Goal: Task Accomplishment & Management: Manage account settings

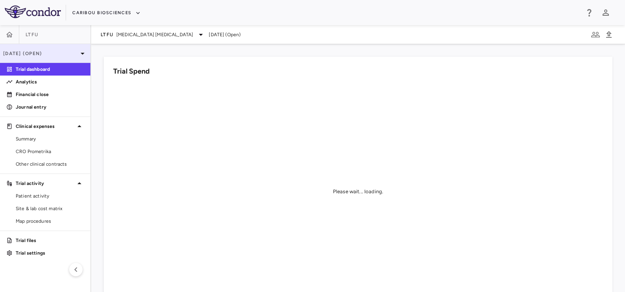
click at [65, 53] on p "[DATE] (Open)" at bounding box center [40, 53] width 75 height 7
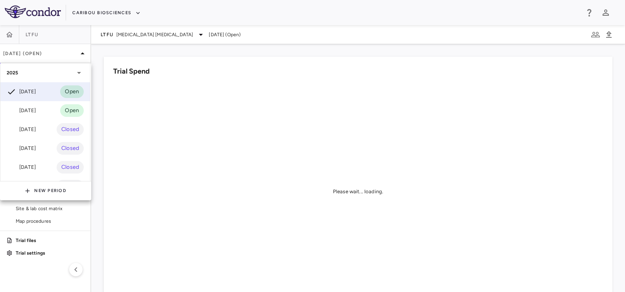
click at [125, 35] on div at bounding box center [312, 146] width 625 height 292
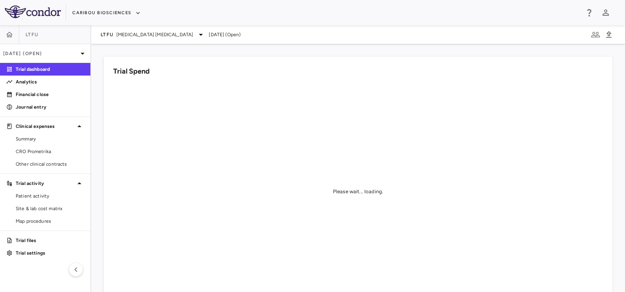
click at [125, 35] on span "B Cell Non-Hodgkin's Lymphoma" at bounding box center [154, 34] width 77 height 7
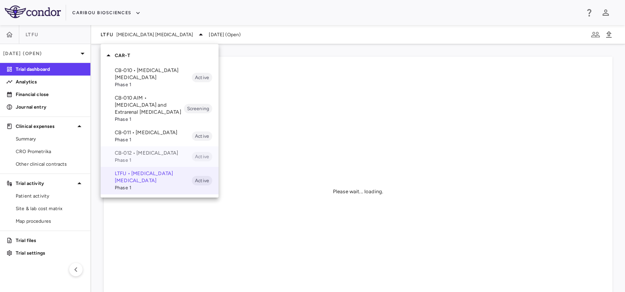
click at [129, 157] on p "CB-012 • Acute Myeloid Leukemia" at bounding box center [153, 152] width 77 height 7
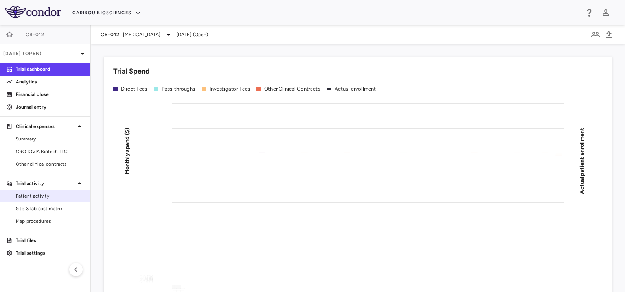
click at [42, 190] on link "Patient activity" at bounding box center [45, 196] width 90 height 12
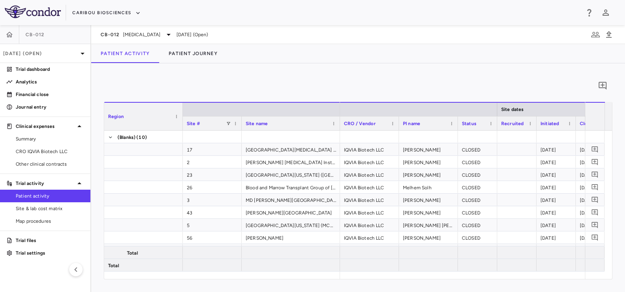
click at [39, 39] on div "CB-012" at bounding box center [45, 34] width 90 height 19
click at [41, 50] on p "[DATE] (Open)" at bounding box center [40, 53] width 75 height 7
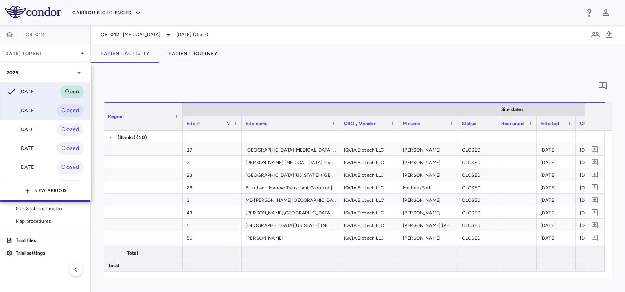
click at [33, 112] on div "[DATE]" at bounding box center [21, 110] width 29 height 9
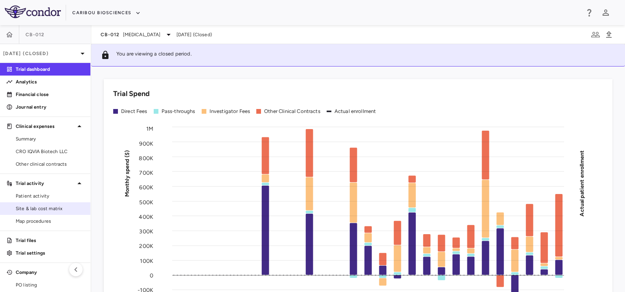
click at [40, 204] on link "Site & lab cost matrix" at bounding box center [45, 209] width 90 height 12
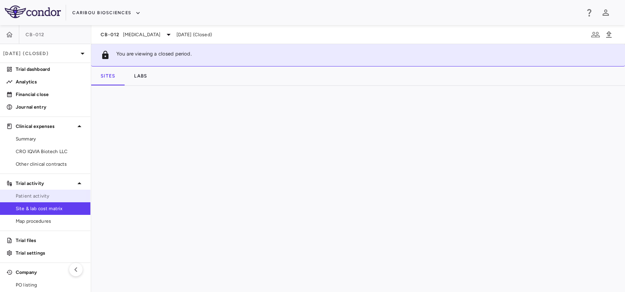
click at [42, 192] on link "Patient activity" at bounding box center [45, 196] width 90 height 12
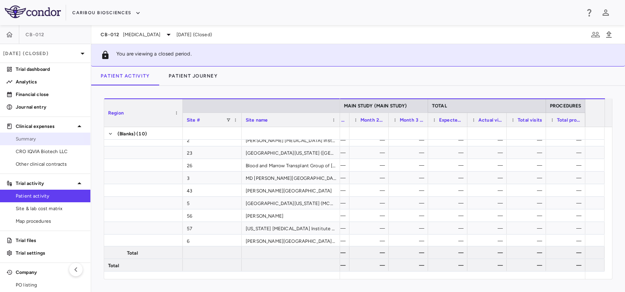
click at [36, 142] on span "Summary" at bounding box center [50, 138] width 68 height 7
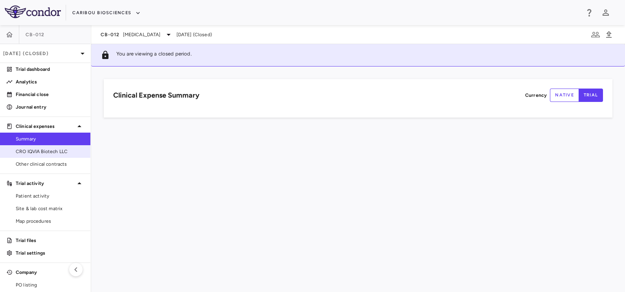
click at [33, 149] on span "CRO IQVIA Biotech LLC" at bounding box center [50, 151] width 68 height 7
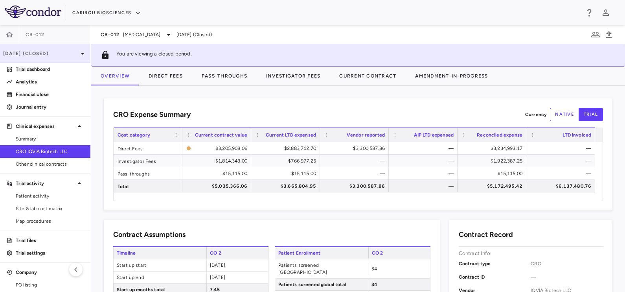
click at [65, 54] on p "Aug 2025 (Closed)" at bounding box center [40, 53] width 75 height 7
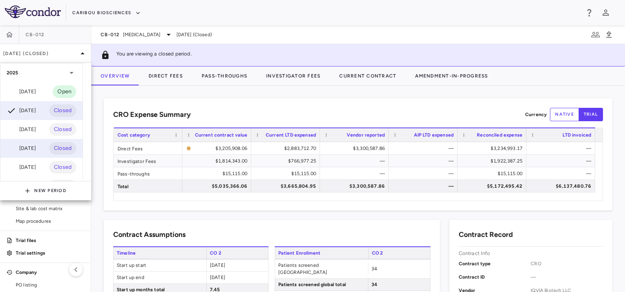
click at [35, 146] on div "Jun 2025" at bounding box center [21, 148] width 29 height 9
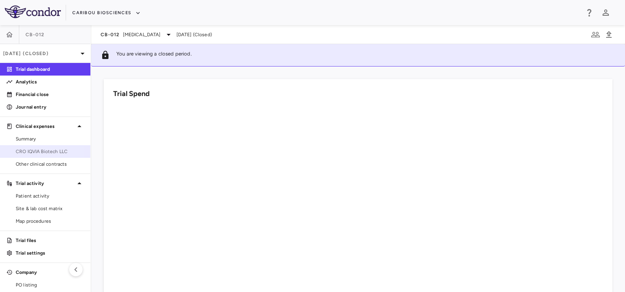
click at [42, 150] on span "CRO IQVIA Biotech LLC" at bounding box center [50, 151] width 68 height 7
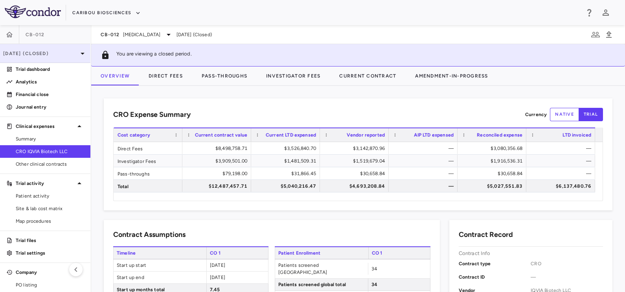
click at [57, 48] on div "Jun 2025 (Closed)" at bounding box center [45, 53] width 90 height 19
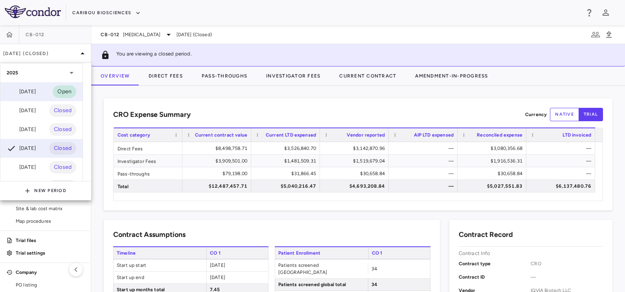
click at [36, 89] on div "Sep 2025" at bounding box center [21, 91] width 29 height 9
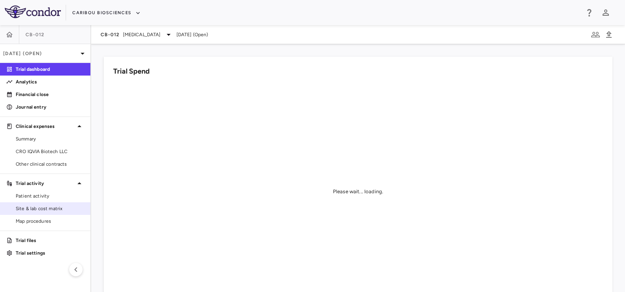
click at [37, 208] on span "Site & lab cost matrix" at bounding box center [50, 208] width 68 height 7
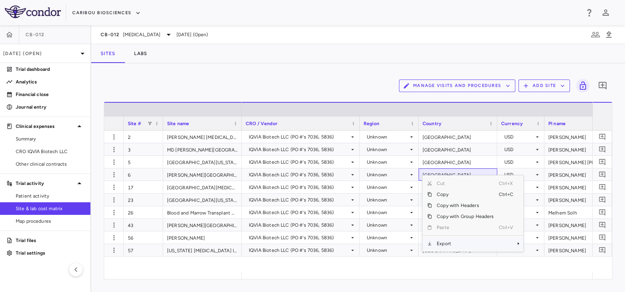
click at [443, 245] on span "Export" at bounding box center [465, 243] width 66 height 11
click at [489, 242] on span "Export" at bounding box center [465, 243] width 66 height 11
click at [549, 256] on span "Excel Export" at bounding box center [549, 257] width 37 height 11
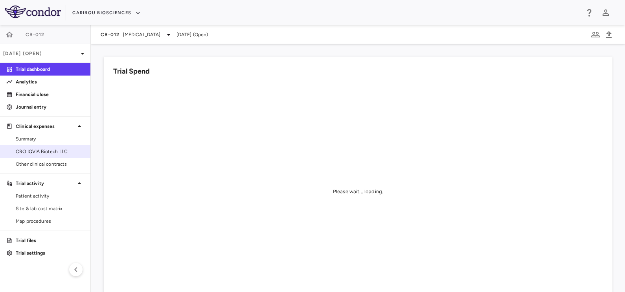
click at [43, 155] on link "CRO IQVIA Biotech LLC" at bounding box center [45, 152] width 90 height 12
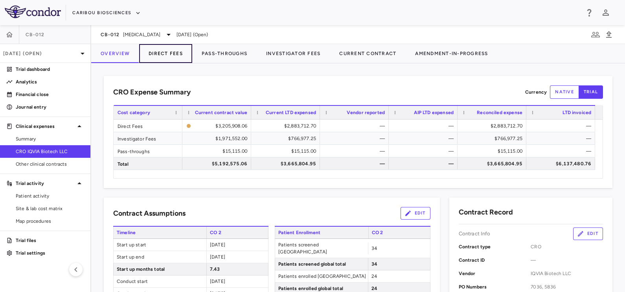
click at [164, 58] on button "Direct Fees" at bounding box center [165, 53] width 53 height 19
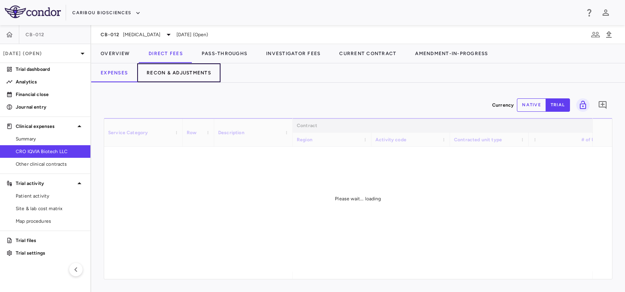
click at [162, 69] on button "Recon & Adjustments" at bounding box center [178, 72] width 83 height 19
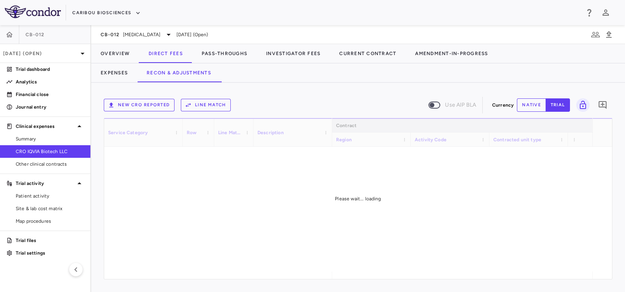
click at [196, 100] on button "Line Match" at bounding box center [206, 105] width 50 height 13
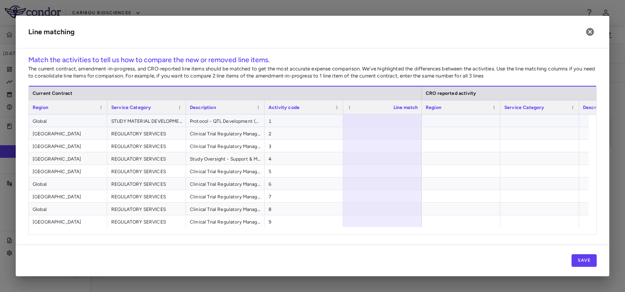
click at [315, 120] on span "1" at bounding box center [304, 121] width 71 height 13
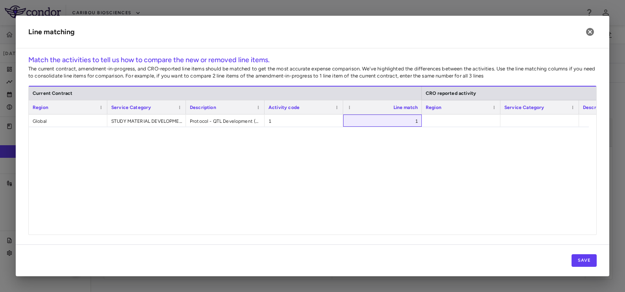
scroll to position [393, 0]
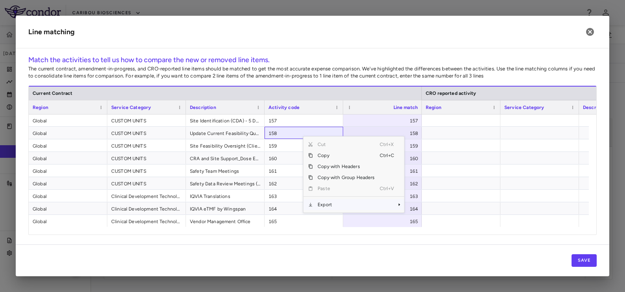
click at [332, 201] on span "Export" at bounding box center [346, 204] width 66 height 11
click at [377, 204] on span "Export" at bounding box center [346, 204] width 66 height 11
click at [553, 218] on div at bounding box center [540, 221] width 79 height 12
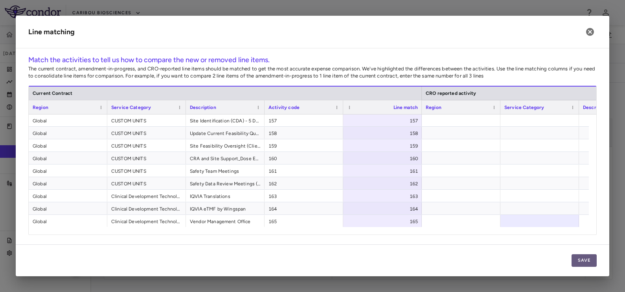
click at [587, 260] on button "Save" at bounding box center [584, 260] width 25 height 13
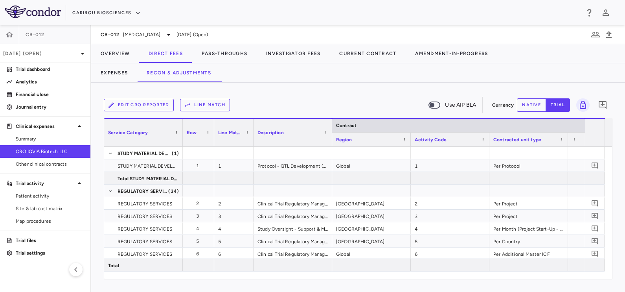
click at [145, 105] on button "Edit CRO reported" at bounding box center [139, 105] width 70 height 13
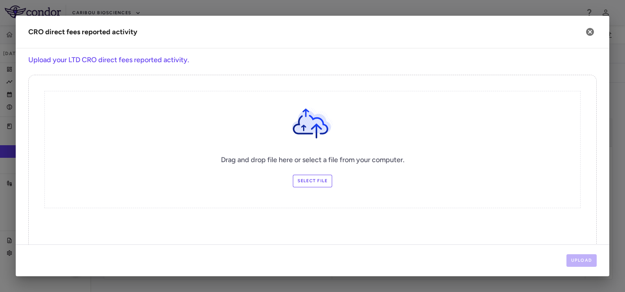
click at [299, 179] on label "Select file" at bounding box center [313, 181] width 40 height 13
click at [0, 0] on input "Select file" at bounding box center [0, 0] width 0 height 0
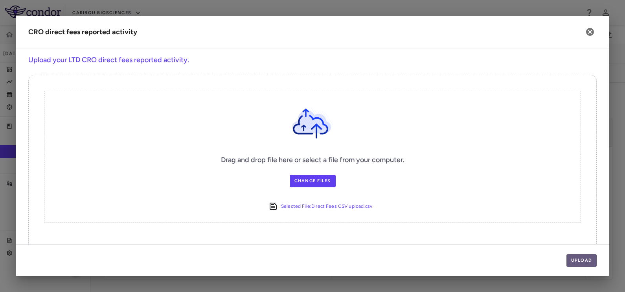
click at [575, 260] on button "Upload" at bounding box center [582, 260] width 31 height 13
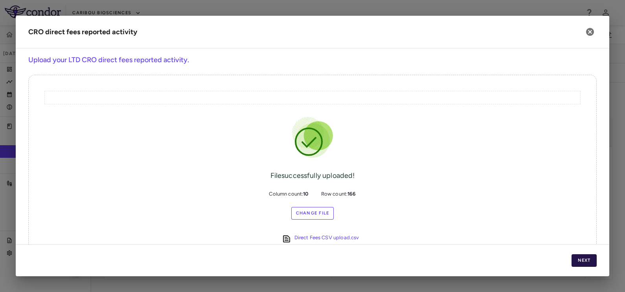
click at [575, 260] on button "Next" at bounding box center [584, 260] width 25 height 13
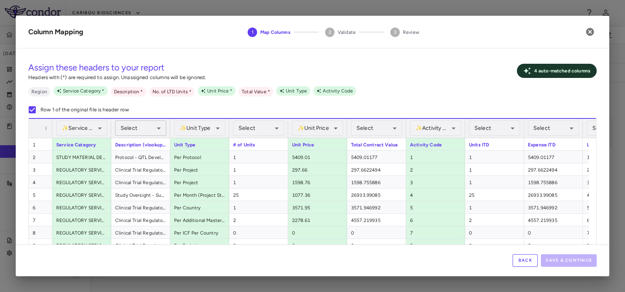
click at [133, 130] on body "Skip to sidebar Skip to main content Caribou Biosciences CB-012 Sep 2025 (Open)…" at bounding box center [312, 146] width 625 height 292
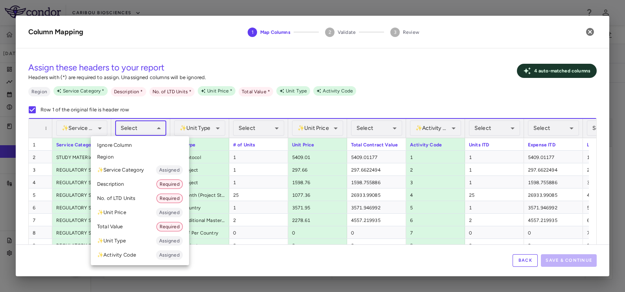
click at [131, 180] on li "Description Required" at bounding box center [140, 184] width 98 height 14
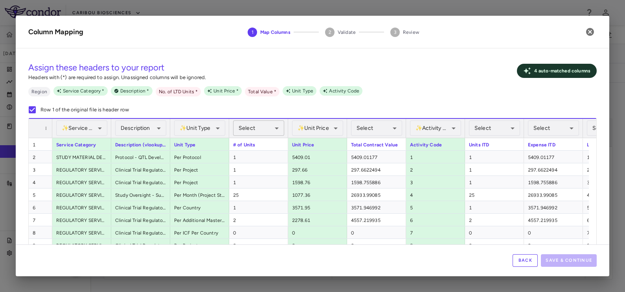
click at [246, 127] on body "Skip to sidebar Skip to main content Caribou Biosciences CB-012 Sep 2025 (Open)…" at bounding box center [312, 146] width 625 height 292
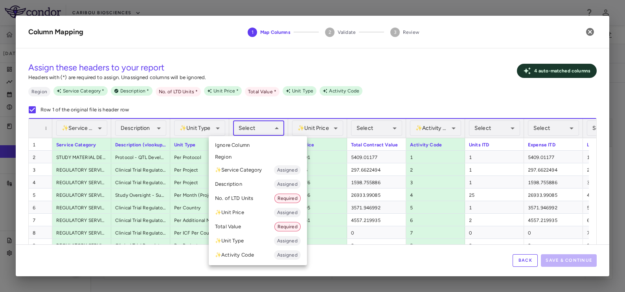
click at [246, 127] on div at bounding box center [312, 146] width 625 height 292
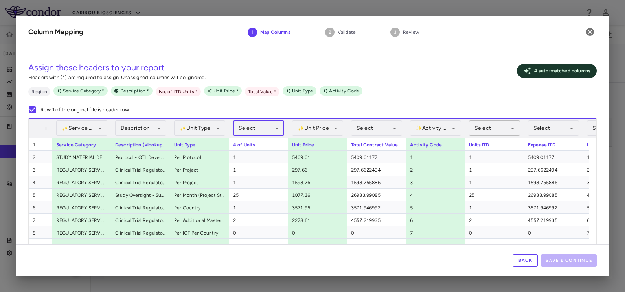
click at [489, 127] on body "Skip to sidebar Skip to main content Caribou Biosciences CB-012 Sep 2025 (Open)…" at bounding box center [312, 146] width 625 height 292
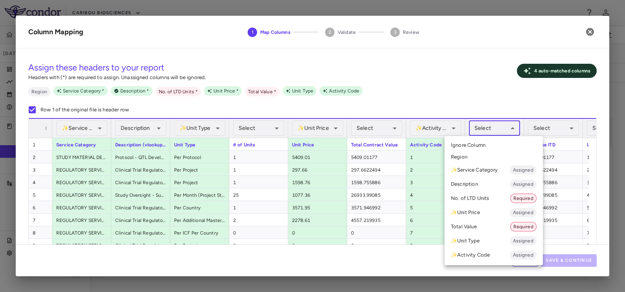
click at [478, 197] on li "No. of LTD Units Required" at bounding box center [494, 198] width 98 height 14
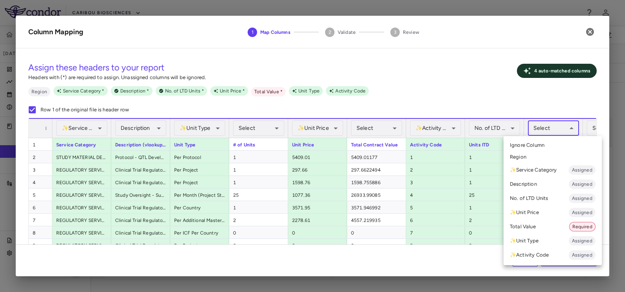
click at [548, 125] on body "Skip to sidebar Skip to main content Caribou Biosciences CB-012 Sep 2025 (Open)…" at bounding box center [312, 146] width 625 height 292
click at [533, 226] on li "Total Value Required" at bounding box center [553, 226] width 98 height 14
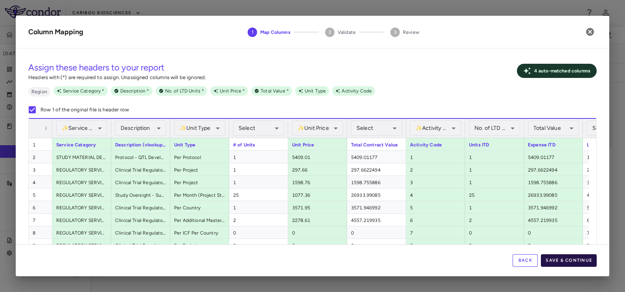
click at [564, 258] on button "Save & Continue" at bounding box center [569, 260] width 56 height 13
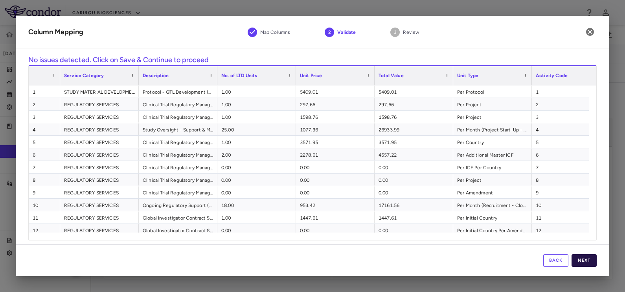
click at [580, 260] on button "Next" at bounding box center [584, 260] width 25 height 13
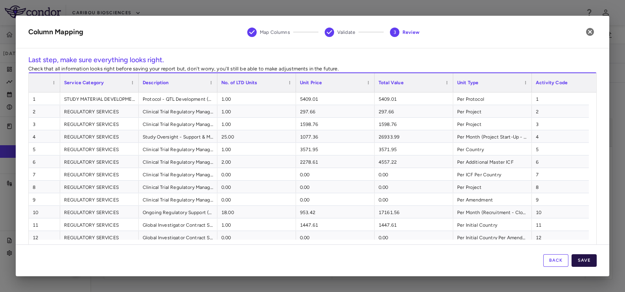
click at [586, 258] on button "Save" at bounding box center [584, 260] width 25 height 13
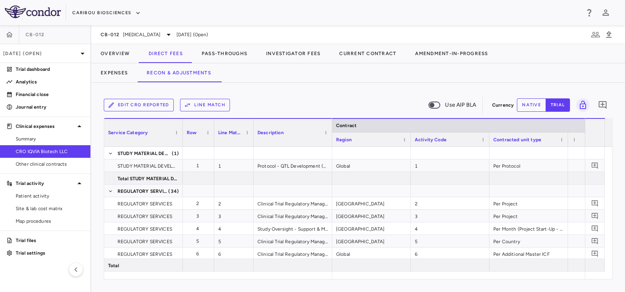
click at [203, 103] on button "Line Match" at bounding box center [205, 105] width 50 height 13
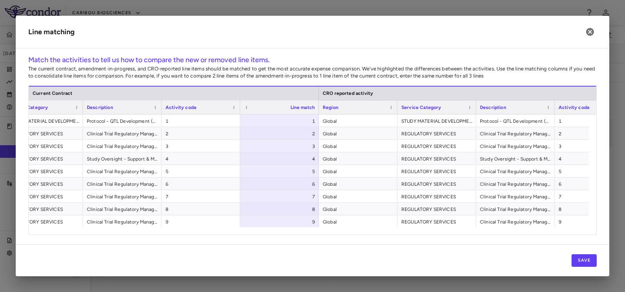
scroll to position [0, 144]
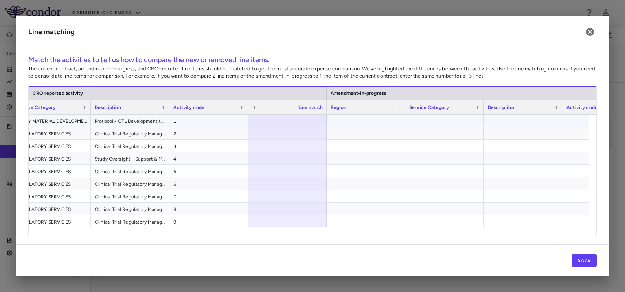
click at [235, 120] on span "1" at bounding box center [208, 121] width 71 height 13
click at [206, 122] on span "1" at bounding box center [208, 121] width 71 height 13
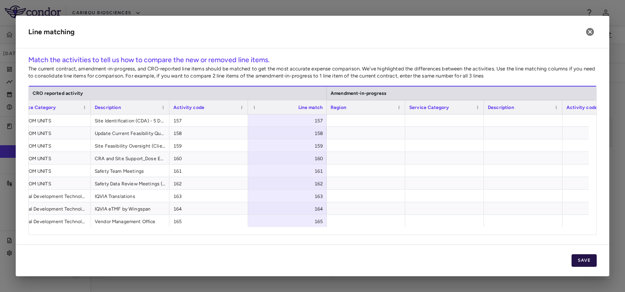
click at [582, 264] on button "Save" at bounding box center [584, 260] width 25 height 13
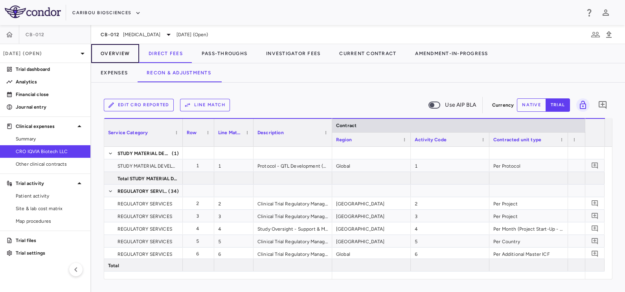
click at [116, 51] on button "Overview" at bounding box center [115, 53] width 48 height 19
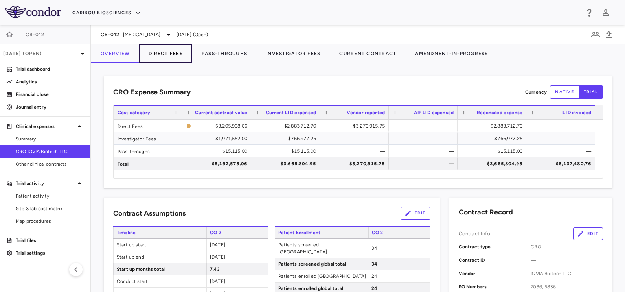
click at [171, 48] on button "Direct Fees" at bounding box center [165, 53] width 53 height 19
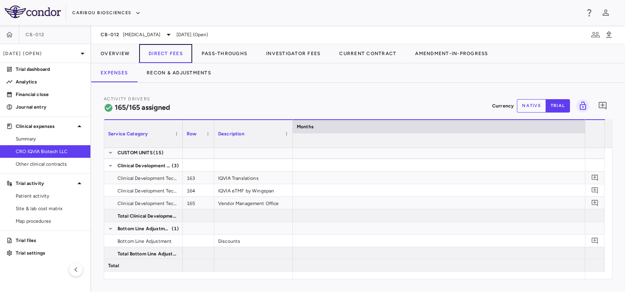
scroll to position [0, 744]
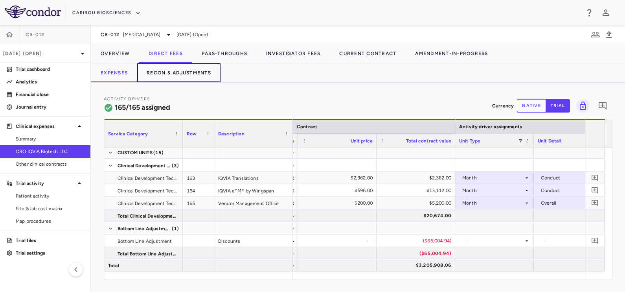
click at [199, 64] on button "Recon & Adjustments" at bounding box center [178, 72] width 83 height 19
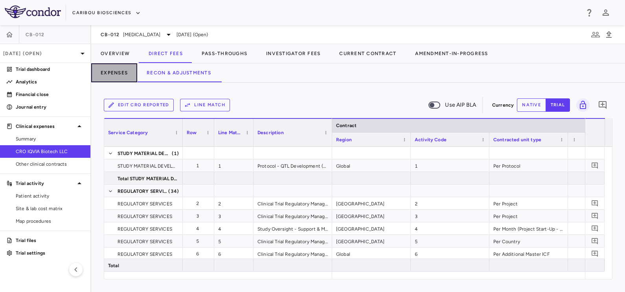
click at [112, 75] on button "Expenses" at bounding box center [114, 72] width 46 height 19
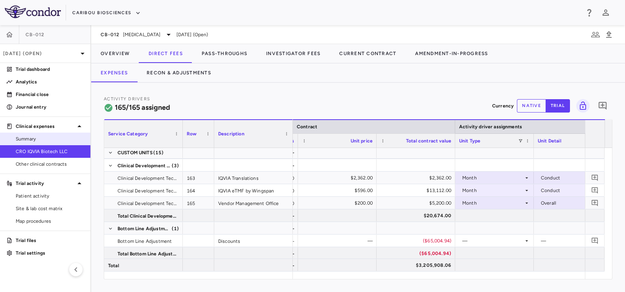
click at [51, 140] on span "Summary" at bounding box center [50, 138] width 68 height 7
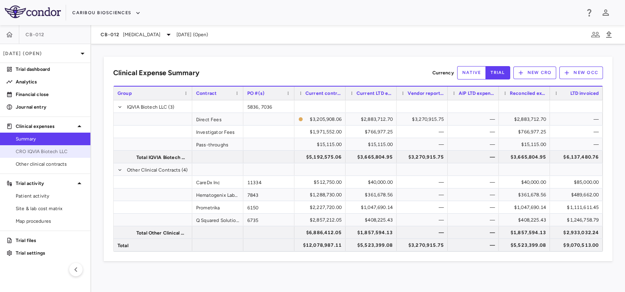
click at [65, 149] on span "CRO IQVIA Biotech LLC" at bounding box center [50, 151] width 68 height 7
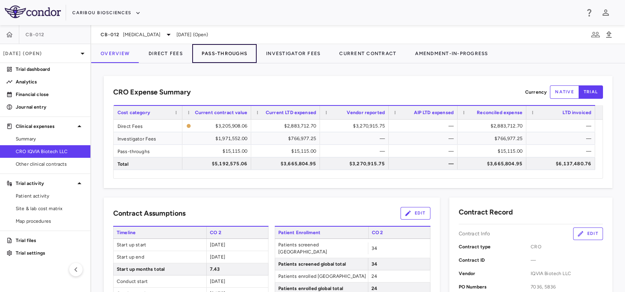
click at [216, 55] on button "Pass-Throughs" at bounding box center [224, 53] width 65 height 19
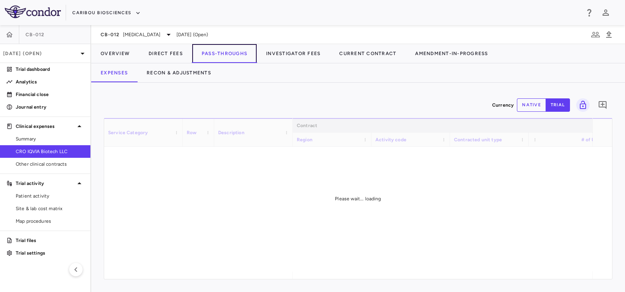
click at [214, 52] on button "Pass-Throughs" at bounding box center [224, 53] width 65 height 19
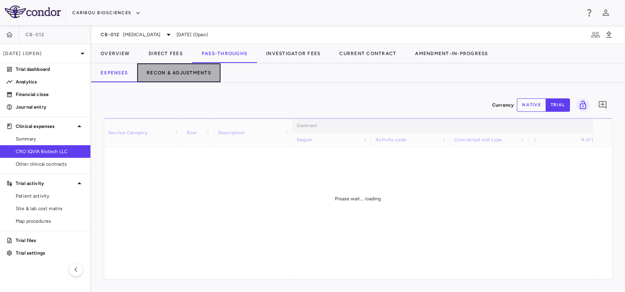
click at [180, 71] on button "Recon & Adjustments" at bounding box center [178, 72] width 83 height 19
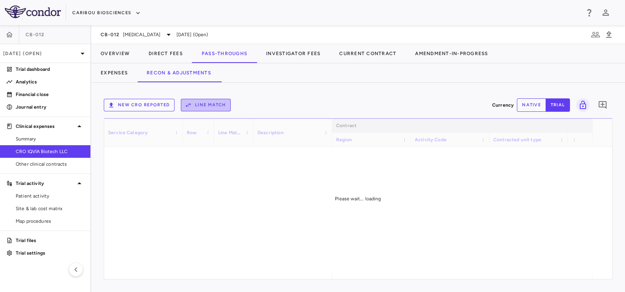
click at [208, 104] on button "Line Match" at bounding box center [206, 105] width 50 height 13
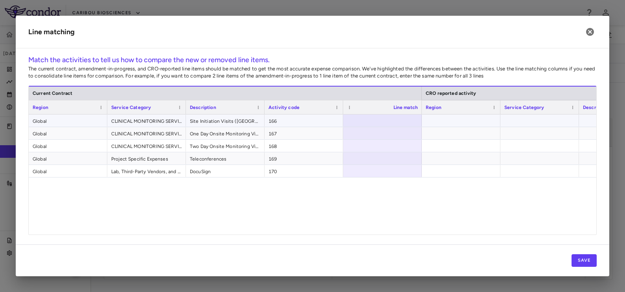
click at [317, 123] on span "166" at bounding box center [304, 121] width 71 height 13
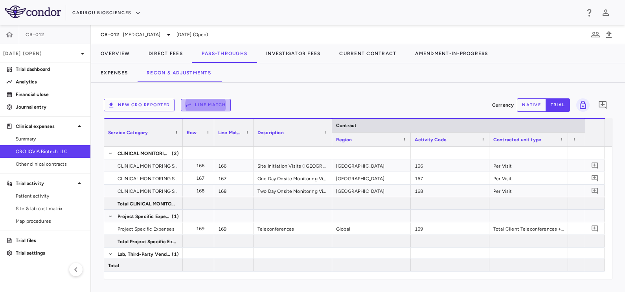
click at [186, 101] on icon "button" at bounding box center [188, 104] width 7 height 7
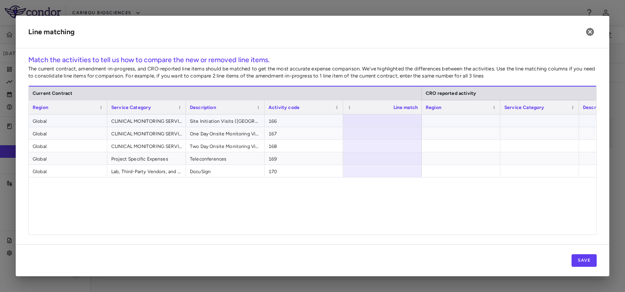
click at [335, 123] on span "166" at bounding box center [304, 121] width 71 height 13
click at [484, 198] on div "Global CLINICAL MONITORING SERVICES - SITE SELECTION TO SITE CLOSE-OUT Site Ini…" at bounding box center [313, 170] width 568 height 112
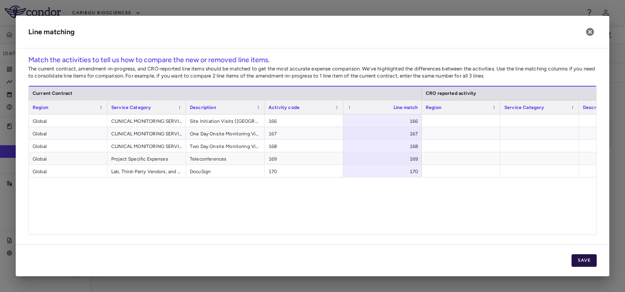
click at [585, 262] on button "Save" at bounding box center [584, 260] width 25 height 13
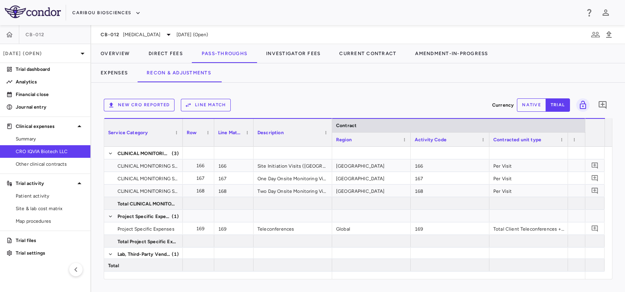
click at [258, 109] on div "New CRO reported Line Match" at bounding box center [296, 105] width 385 height 13
click at [148, 101] on button "New CRO reported" at bounding box center [139, 105] width 71 height 13
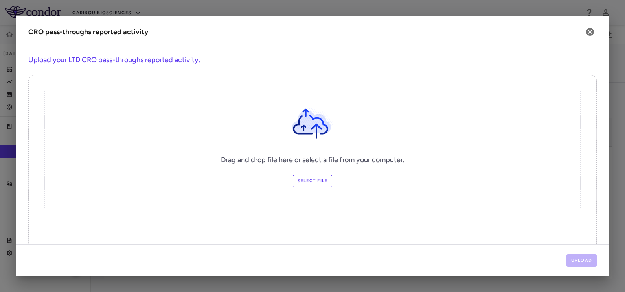
click at [315, 185] on label "Select file" at bounding box center [313, 181] width 40 height 13
click at [0, 0] on input "Select file" at bounding box center [0, 0] width 0 height 0
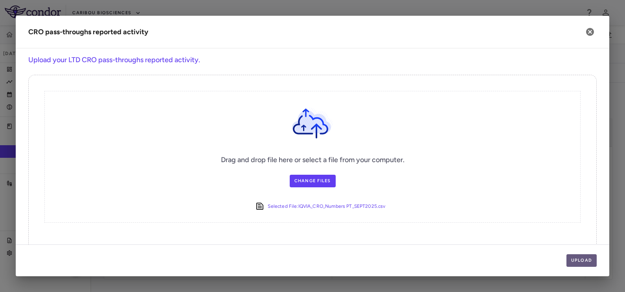
click at [584, 255] on button "Upload" at bounding box center [582, 260] width 31 height 13
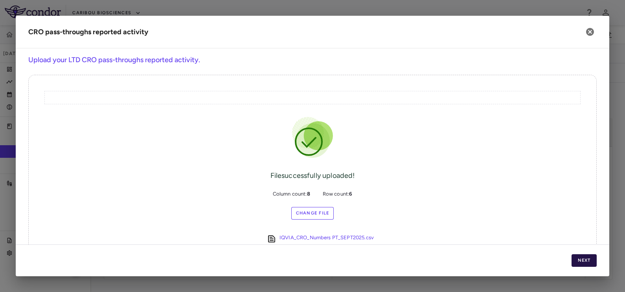
click at [581, 256] on button "Next" at bounding box center [584, 260] width 25 height 13
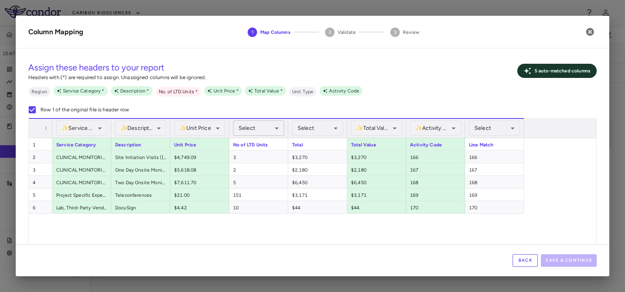
click at [278, 127] on body "Skip to sidebar Skip to main content Caribou Biosciences CB-012 Sep 2025 (Open)…" at bounding box center [312, 146] width 625 height 292
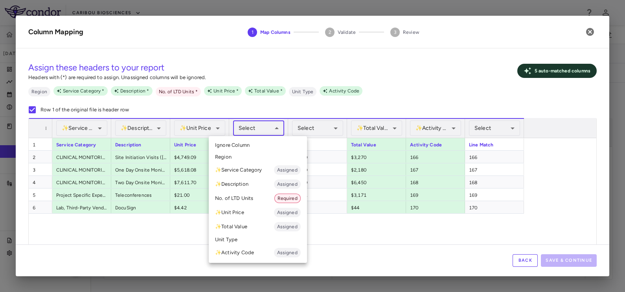
click at [253, 202] on li "No. of LTD Units Required" at bounding box center [258, 198] width 98 height 14
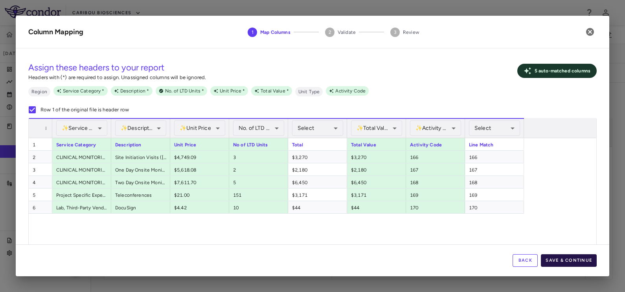
click at [566, 257] on button "Save & Continue" at bounding box center [569, 260] width 56 height 13
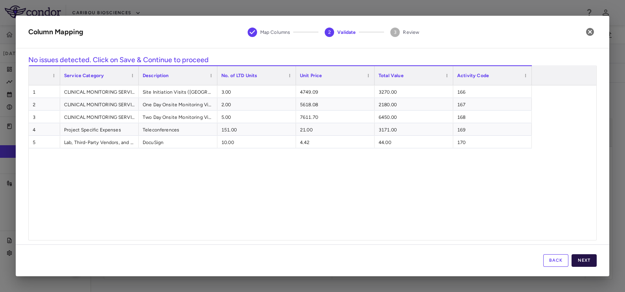
click at [584, 260] on button "Next" at bounding box center [584, 260] width 25 height 13
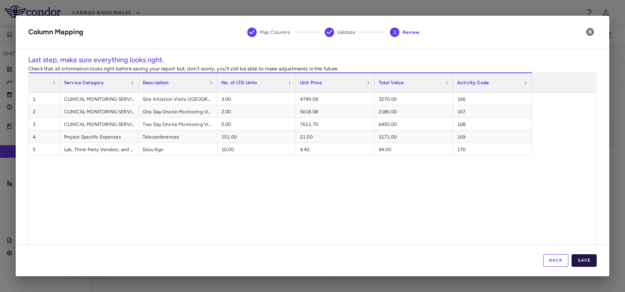
click at [592, 261] on button "Save" at bounding box center [584, 260] width 25 height 13
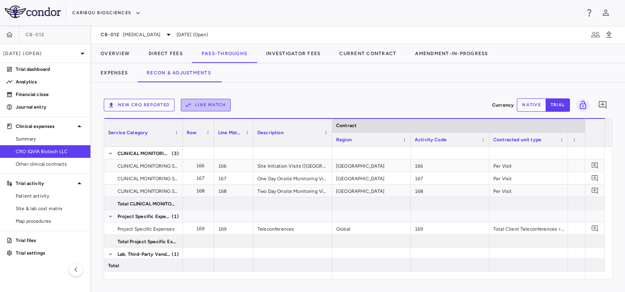
click at [205, 101] on button "Line Match" at bounding box center [206, 105] width 50 height 13
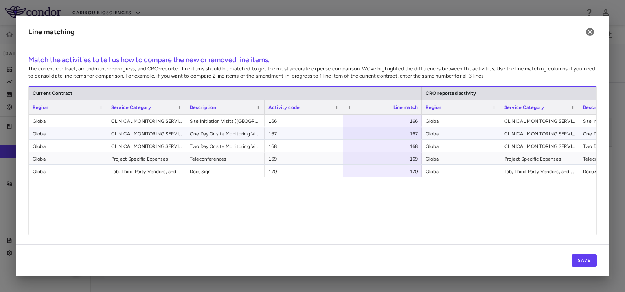
click at [448, 138] on span "Global" at bounding box center [461, 133] width 71 height 13
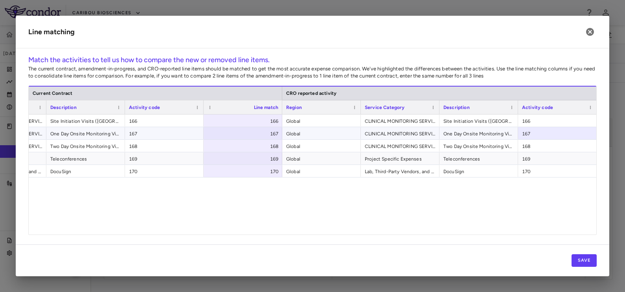
scroll to position [0, 218]
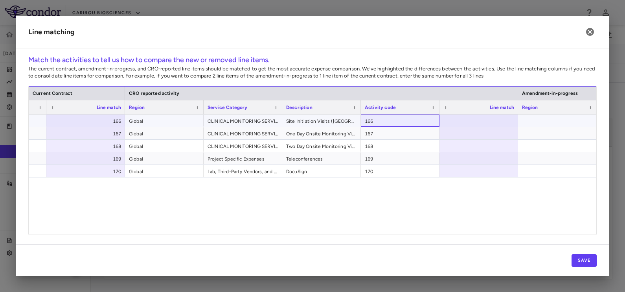
click at [388, 120] on span "166" at bounding box center [400, 121] width 71 height 13
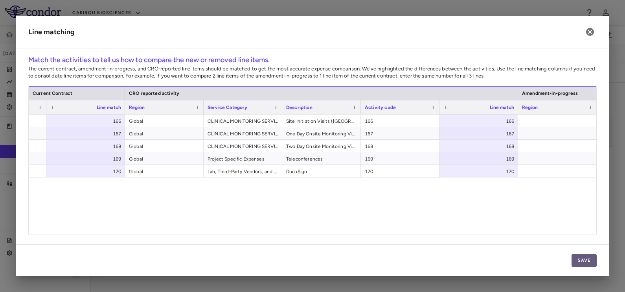
click at [582, 265] on button "Save" at bounding box center [584, 260] width 25 height 13
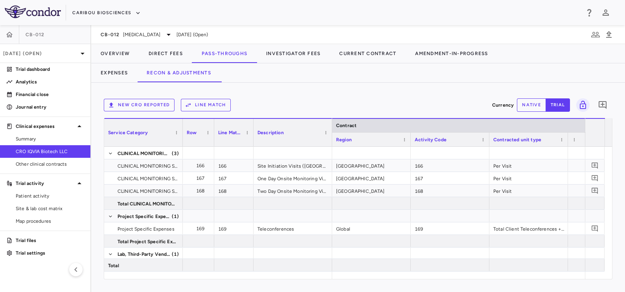
click at [304, 96] on div "New CRO reported Line Match Currency native trial 0" at bounding box center [358, 105] width 509 height 20
click at [105, 55] on button "Overview" at bounding box center [115, 53] width 48 height 19
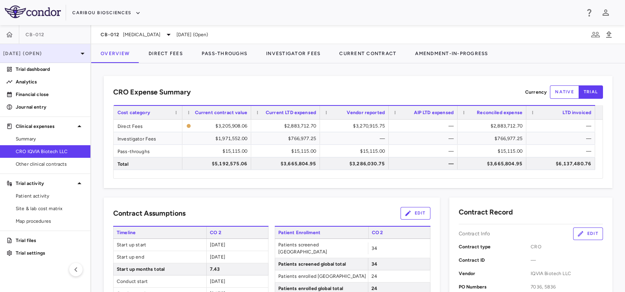
click at [63, 53] on p "[DATE] (Open)" at bounding box center [40, 53] width 75 height 7
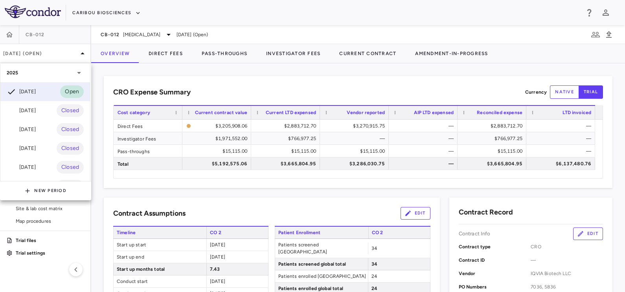
click at [36, 149] on div "[DATE]" at bounding box center [21, 148] width 29 height 9
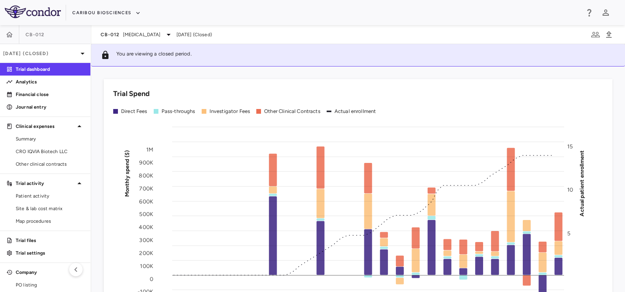
click at [44, 151] on span "CRO IQVIA Biotech LLC" at bounding box center [50, 151] width 68 height 7
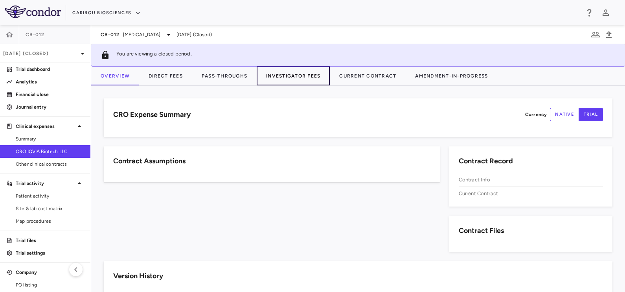
click at [300, 73] on button "Investigator Fees" at bounding box center [293, 75] width 73 height 19
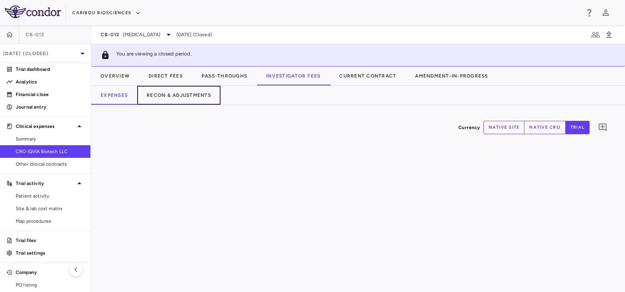
click at [195, 95] on button "Recon & Adjustments" at bounding box center [178, 95] width 83 height 19
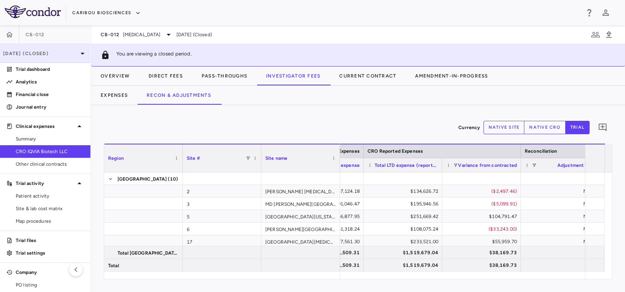
click at [37, 51] on p "[DATE] (Closed)" at bounding box center [40, 53] width 75 height 7
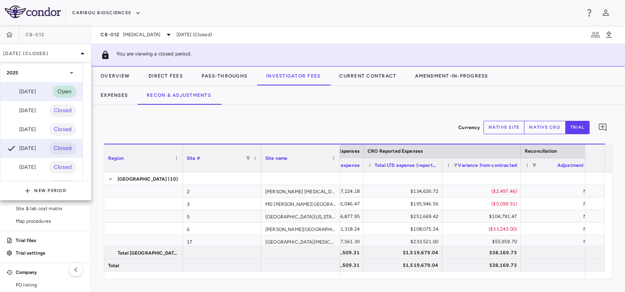
click at [36, 90] on div "[DATE]" at bounding box center [21, 91] width 29 height 9
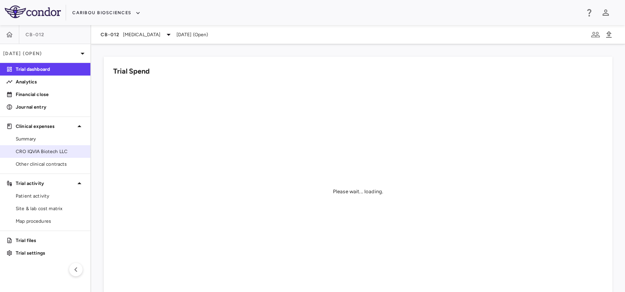
click at [62, 157] on link "CRO IQVIA Biotech LLC" at bounding box center [45, 152] width 90 height 12
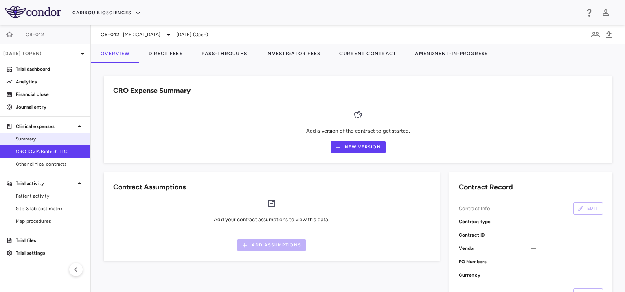
click at [51, 141] on span "Summary" at bounding box center [50, 138] width 68 height 7
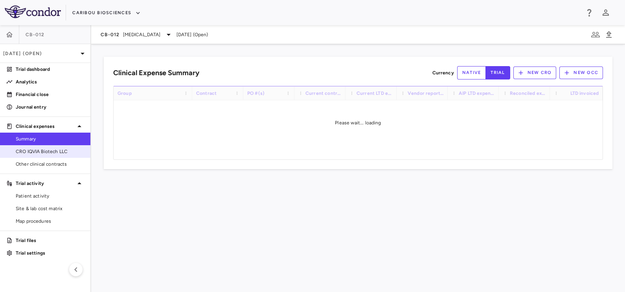
click at [56, 153] on span "CRO IQVIA Biotech LLC" at bounding box center [50, 151] width 68 height 7
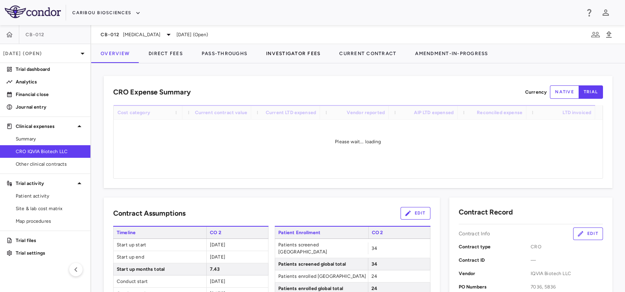
click at [295, 42] on div "CB-012 [MEDICAL_DATA] [DATE] (Open)" at bounding box center [358, 34] width 534 height 19
click at [291, 49] on button "Investigator Fees" at bounding box center [293, 53] width 73 height 19
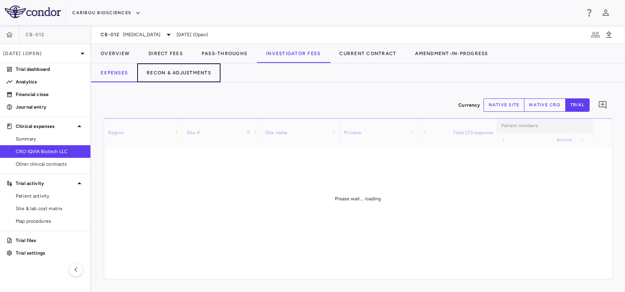
click at [190, 75] on button "Recon & Adjustments" at bounding box center [178, 72] width 83 height 19
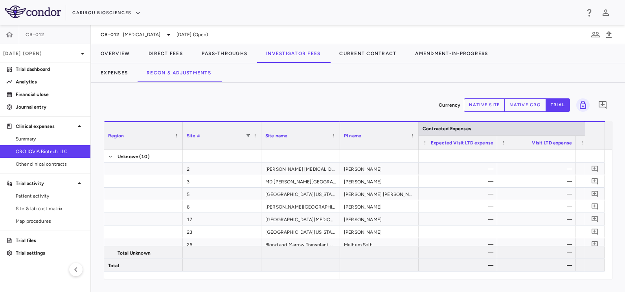
click at [508, 107] on button "native cro" at bounding box center [526, 104] width 42 height 13
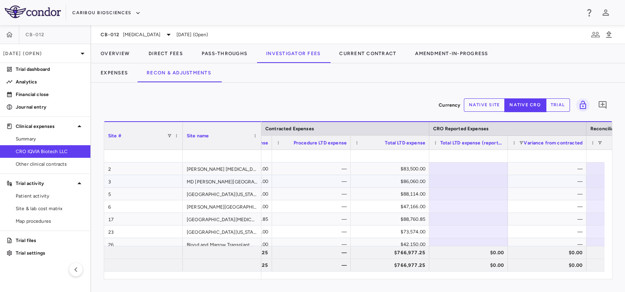
click at [371, 181] on div "$86,060.00" at bounding box center [392, 181] width 68 height 13
click at [385, 165] on div "$83,500.00" at bounding box center [392, 168] width 68 height 13
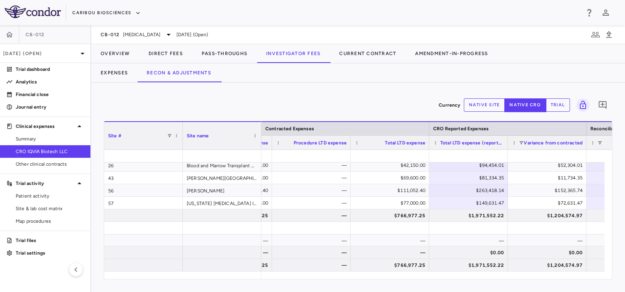
click at [29, 151] on span "CRO IQVIA Biotech LLC" at bounding box center [50, 151] width 68 height 7
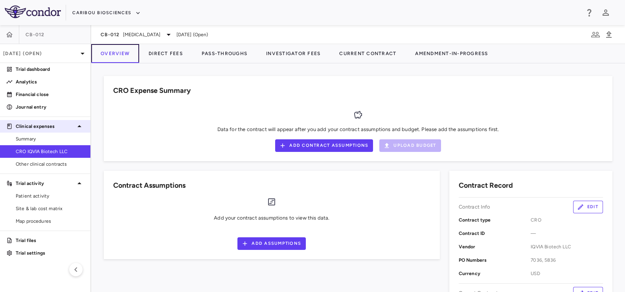
click at [121, 51] on button "Overview" at bounding box center [115, 53] width 48 height 19
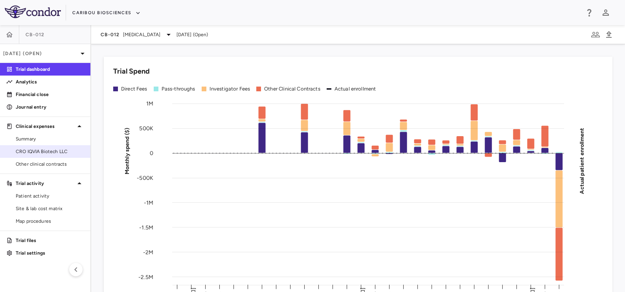
click at [59, 151] on span "CRO IQVIA Biotech LLC" at bounding box center [50, 151] width 68 height 7
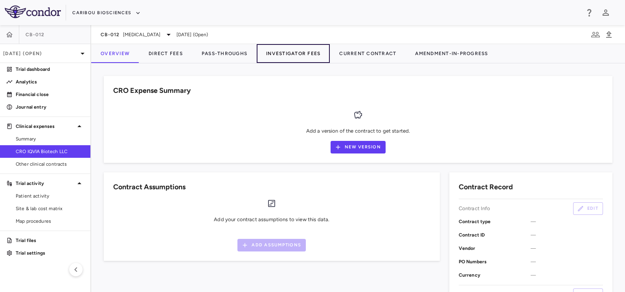
click at [271, 53] on button "Investigator Fees" at bounding box center [293, 53] width 73 height 19
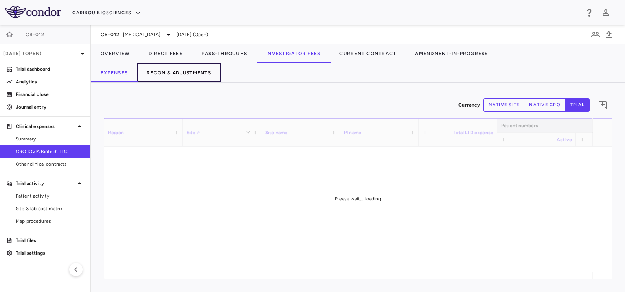
click at [177, 73] on button "Recon & Adjustments" at bounding box center [178, 72] width 83 height 19
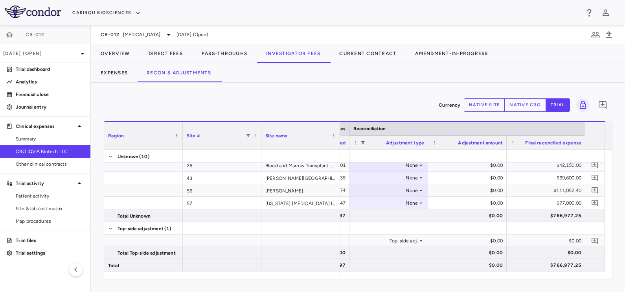
click at [530, 106] on button "native cro" at bounding box center [526, 104] width 42 height 13
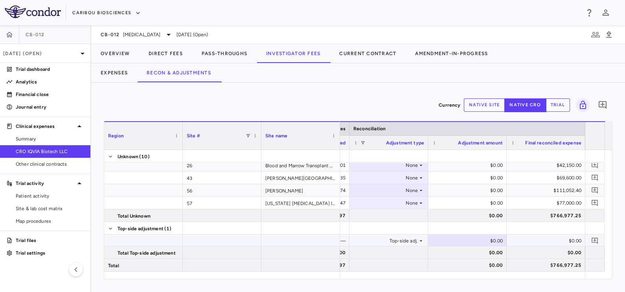
click at [537, 237] on div "$0.00" at bounding box center [548, 240] width 68 height 13
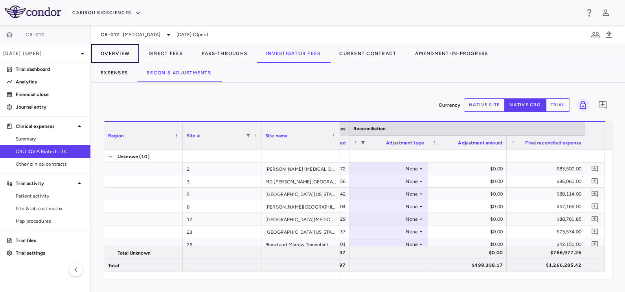
click at [121, 50] on button "Overview" at bounding box center [115, 53] width 48 height 19
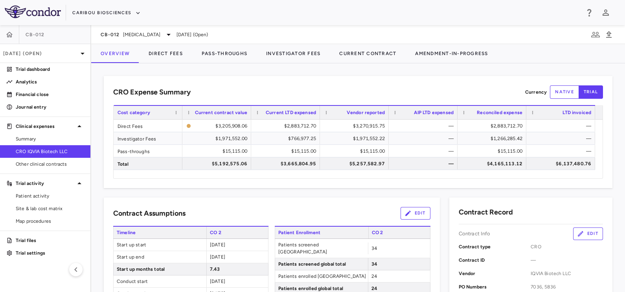
click at [261, 80] on div "CRO Expense Summary Currency native trial Drag here to set row groups Drag here…" at bounding box center [358, 132] width 509 height 112
click at [51, 161] on span "Other clinical contracts" at bounding box center [50, 163] width 68 height 7
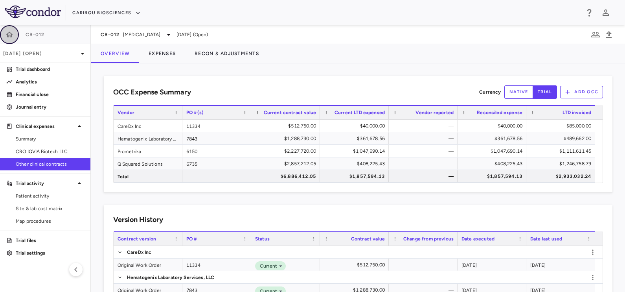
click at [10, 32] on icon "button" at bounding box center [10, 35] width 8 height 8
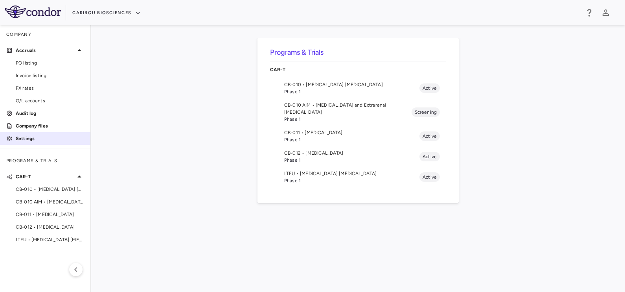
click at [46, 134] on link "Settings" at bounding box center [45, 139] width 90 height 12
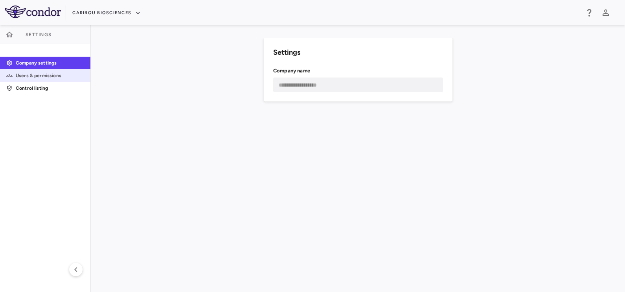
click at [26, 77] on p "Users & permissions" at bounding box center [50, 75] width 68 height 7
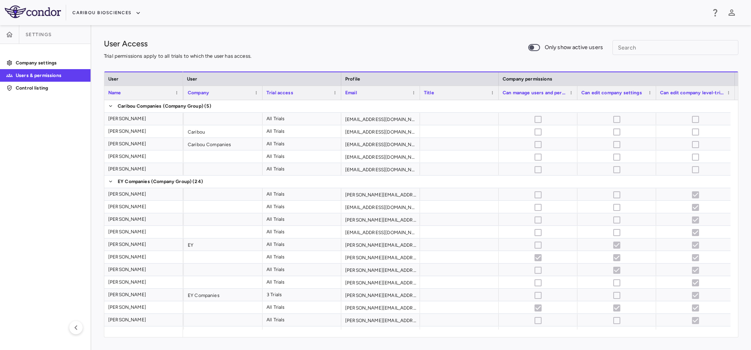
scroll to position [0, 10]
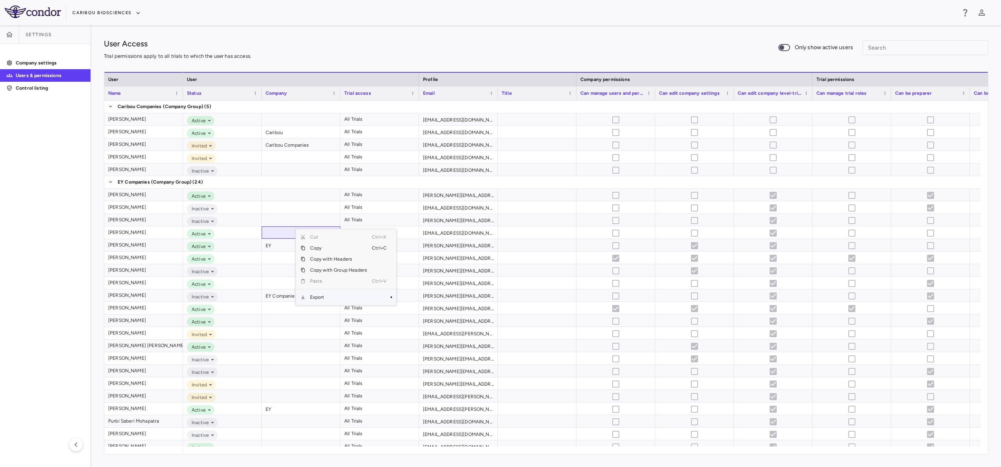
click at [341, 291] on span "Export" at bounding box center [338, 297] width 66 height 11
click at [419, 291] on span "Excel Export" at bounding box center [422, 311] width 37 height 11
